Goal: Transaction & Acquisition: Purchase product/service

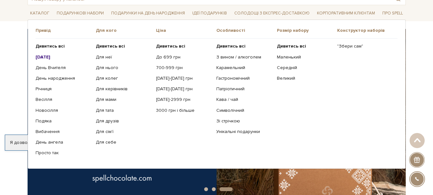
scroll to position [32, 0]
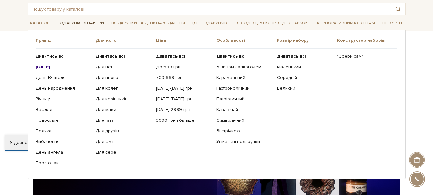
click at [88, 21] on link "Подарункові набори" at bounding box center [80, 23] width 52 height 10
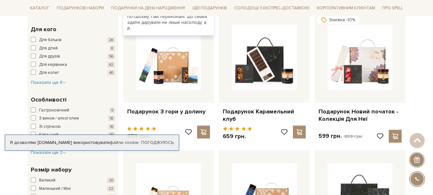
scroll to position [257, 0]
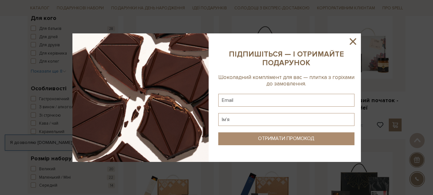
click at [352, 39] on icon at bounding box center [353, 41] width 11 height 11
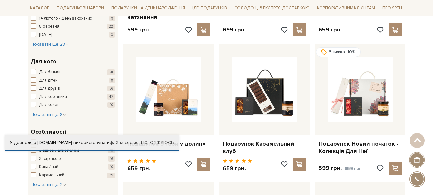
scroll to position [225, 0]
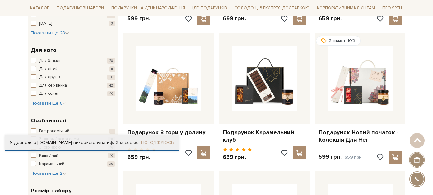
click at [167, 142] on link "Погоджуюсь" at bounding box center [157, 143] width 33 height 6
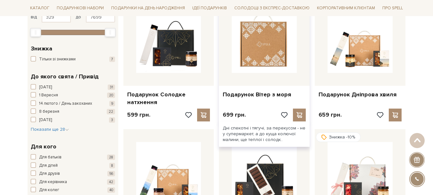
scroll to position [32, 0]
